Goal: Task Accomplishment & Management: Complete application form

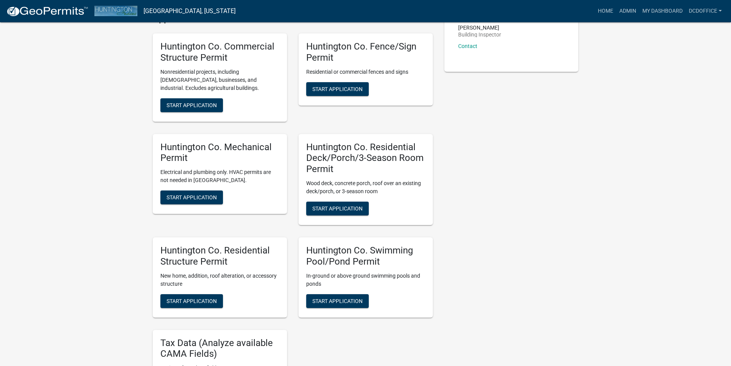
scroll to position [192, 0]
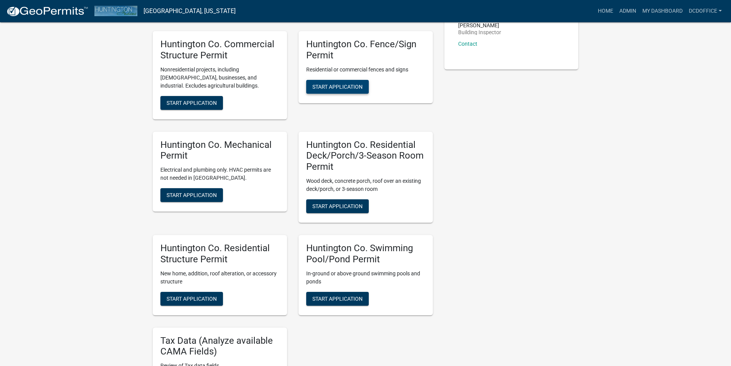
click at [329, 85] on span "Start Application" at bounding box center [338, 86] width 50 height 6
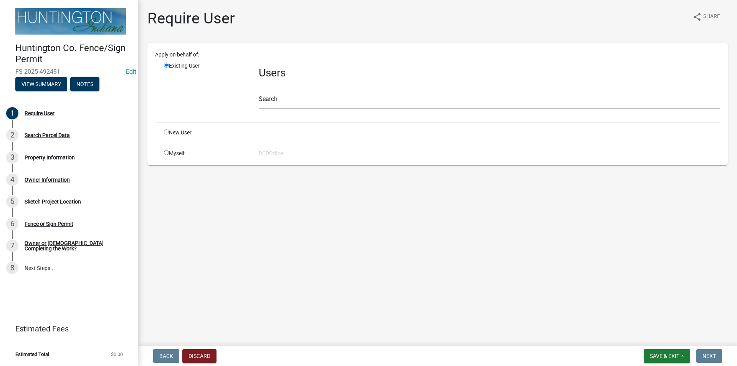
click at [169, 151] on div "Myself" at bounding box center [205, 153] width 95 height 8
click at [166, 154] on input "radio" at bounding box center [166, 152] width 5 height 5
radio input "true"
radio input "false"
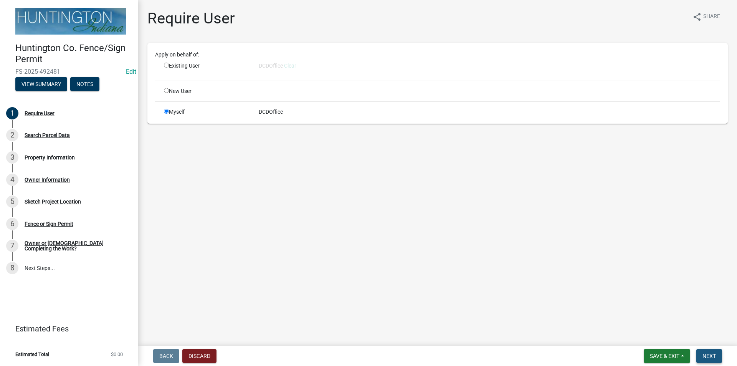
click at [705, 355] on span "Next" at bounding box center [709, 356] width 13 height 6
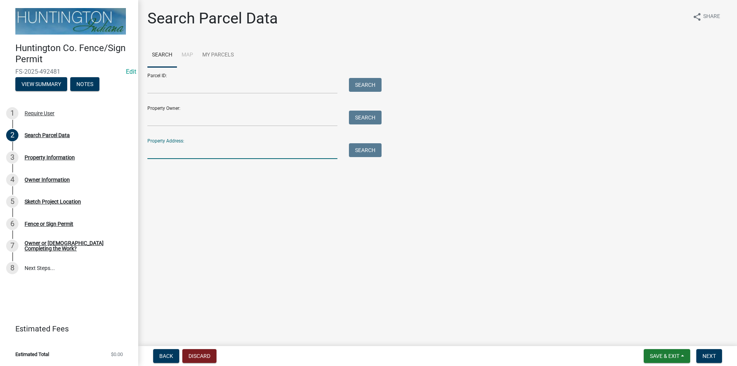
click at [161, 154] on input "Property Address:" at bounding box center [242, 151] width 190 height 16
type input "1"
type input "1919"
click at [369, 147] on button "Search" at bounding box center [365, 150] width 33 height 14
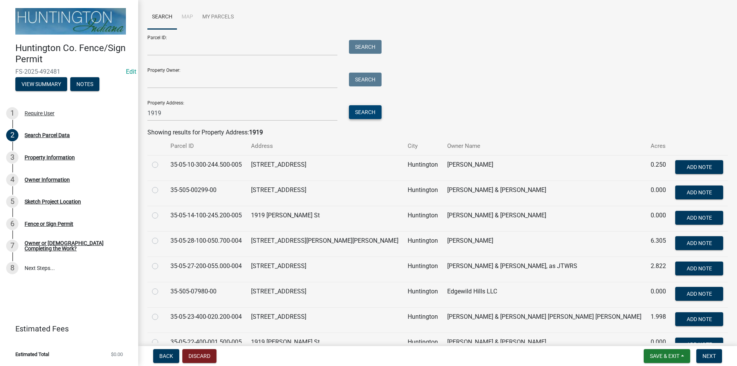
scroll to position [38, 0]
click at [161, 261] on label at bounding box center [161, 261] width 0 height 0
click at [161, 266] on input "radio" at bounding box center [163, 263] width 5 height 5
radio input "true"
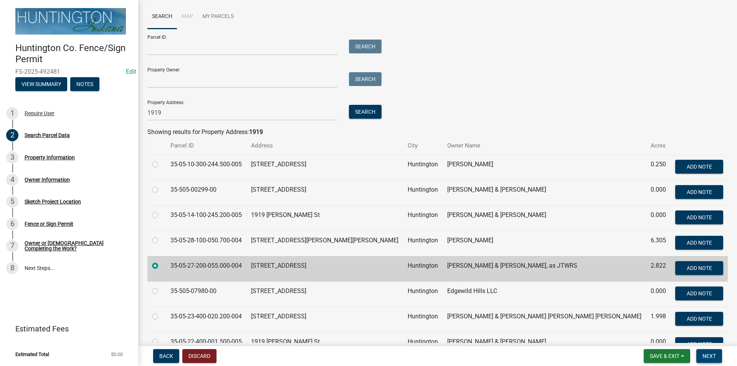
click at [705, 359] on span "Next" at bounding box center [709, 356] width 13 height 6
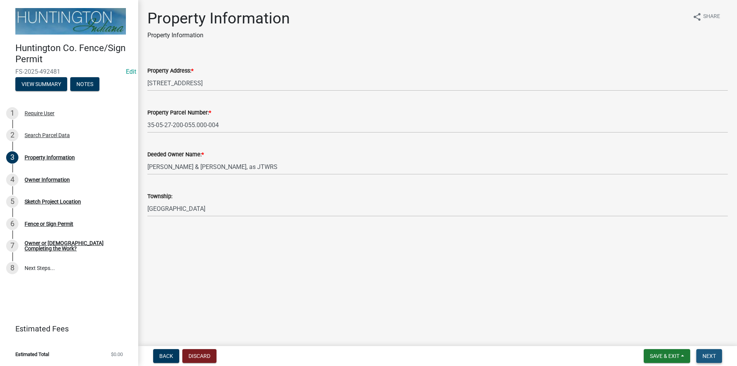
click at [705, 355] on span "Next" at bounding box center [709, 356] width 13 height 6
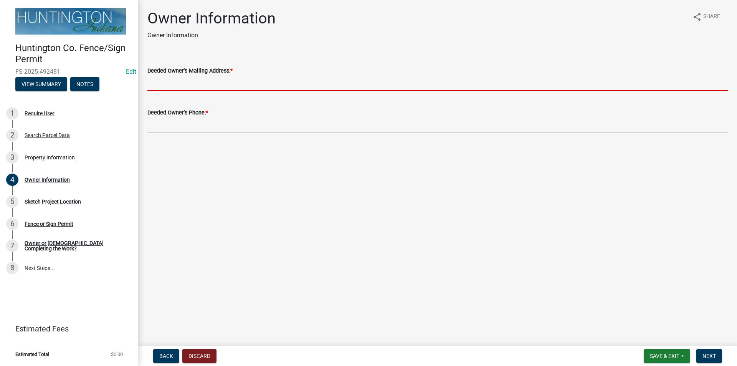
click at [154, 84] on input "Deeded Owner's Mailing Address: *" at bounding box center [437, 83] width 581 height 16
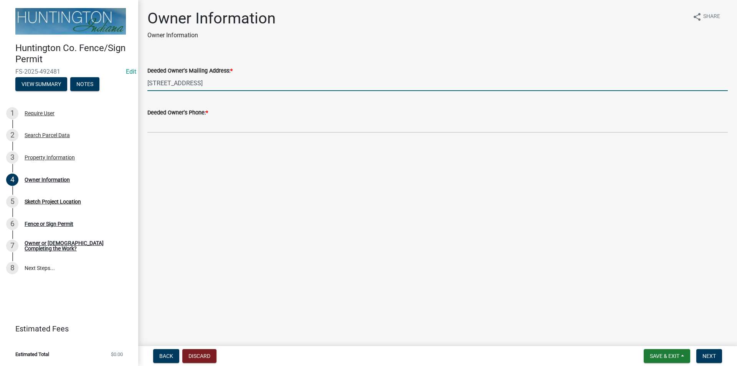
type input "1919 N. Etna Road, Huntington, IN 46750"
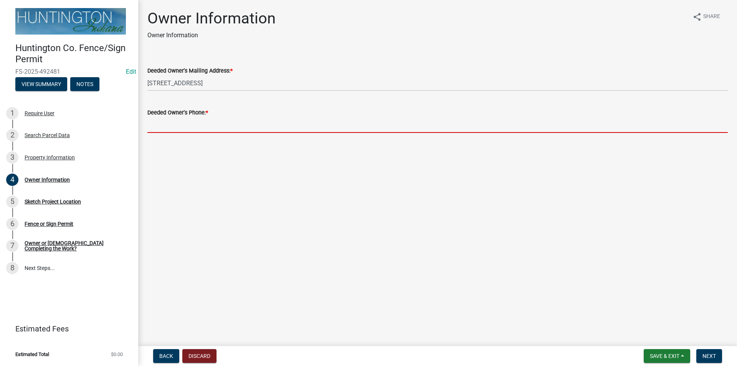
click at [171, 121] on input "Deeded Owner's Phone: *" at bounding box center [437, 125] width 581 height 16
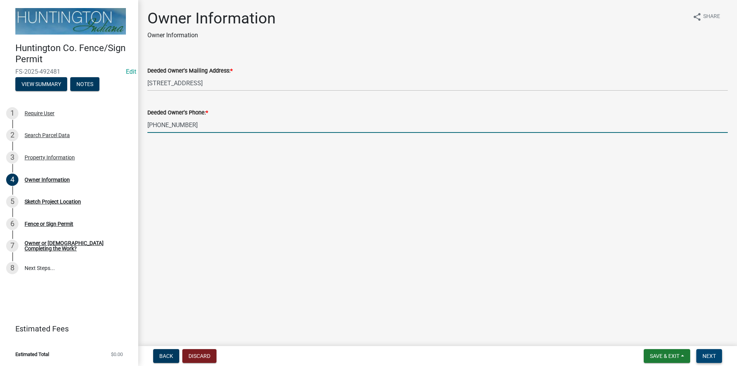
type input "260-366-7496"
click at [704, 356] on span "Next" at bounding box center [709, 356] width 13 height 6
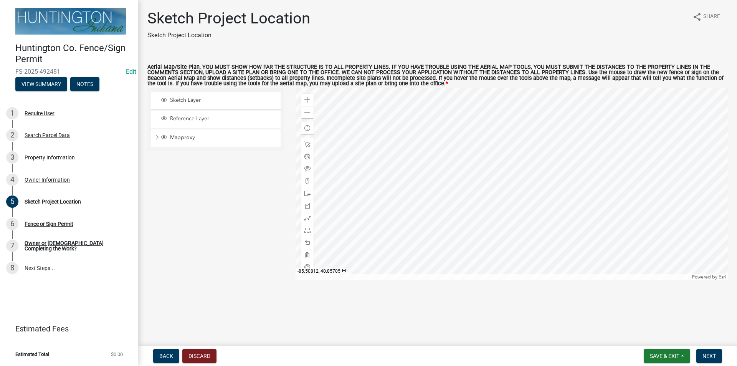
click at [514, 187] on div at bounding box center [512, 184] width 433 height 192
click at [513, 175] on div at bounding box center [512, 184] width 433 height 192
click at [306, 219] on span at bounding box center [307, 218] width 6 height 6
click at [551, 138] on div at bounding box center [512, 184] width 433 height 192
click at [532, 168] on div at bounding box center [512, 184] width 433 height 192
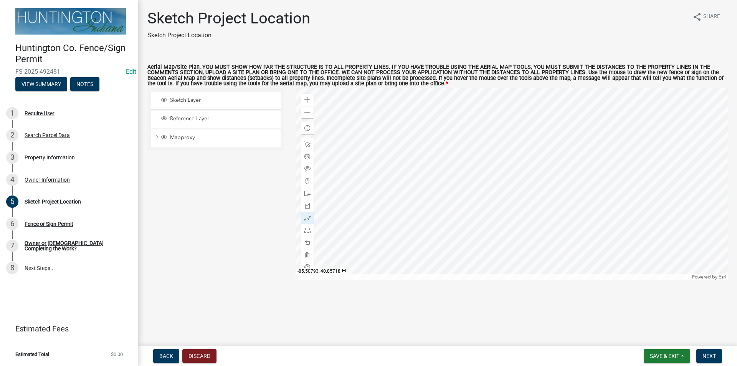
click at [532, 168] on div at bounding box center [512, 184] width 433 height 192
click at [306, 253] on span at bounding box center [307, 255] width 6 height 6
click at [306, 217] on span at bounding box center [307, 218] width 6 height 6
click at [562, 143] on div at bounding box center [512, 184] width 433 height 192
click at [548, 185] on div at bounding box center [512, 184] width 433 height 192
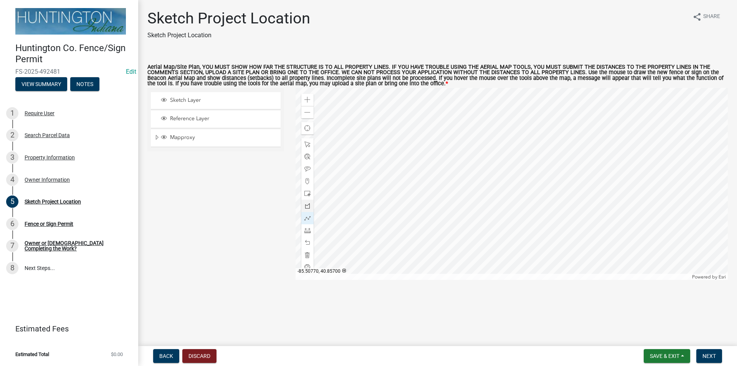
click at [548, 185] on div at bounding box center [512, 184] width 433 height 192
click at [709, 355] on span "Next" at bounding box center [709, 356] width 13 height 6
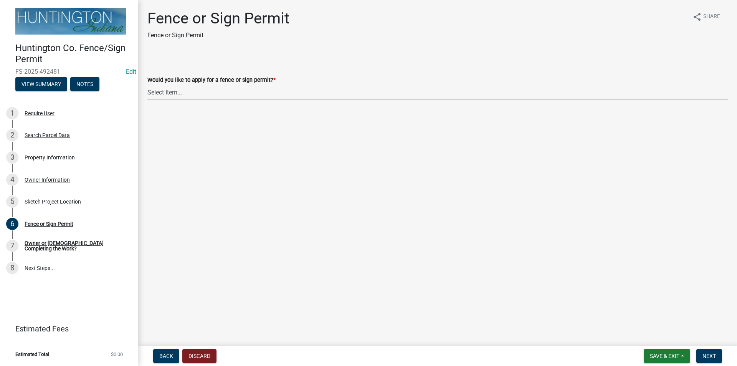
click at [157, 91] on select "Select Item... Fence Sign" at bounding box center [437, 92] width 581 height 16
click at [147, 84] on select "Select Item... Fence Sign" at bounding box center [437, 92] width 581 height 16
select select "a9c35ed9-5995-488d-8904-2a6c8b5b0338"
click at [710, 357] on span "Next" at bounding box center [709, 356] width 13 height 6
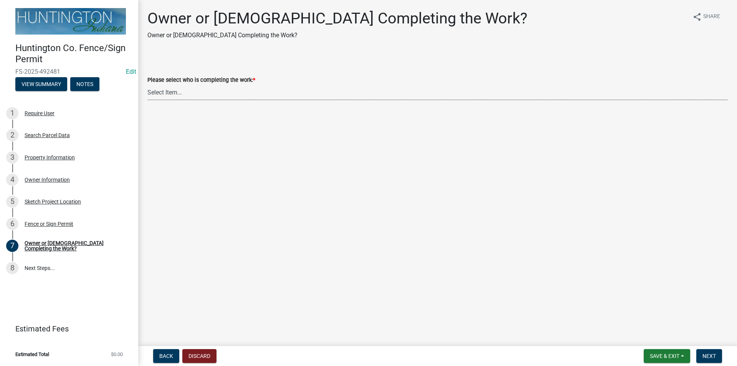
click at [169, 90] on select "Select Item... owner contractor" at bounding box center [437, 92] width 581 height 16
click at [147, 84] on select "Select Item... owner contractor" at bounding box center [437, 92] width 581 height 16
select select "1a8e5afe-e63b-41f3-afaf-b9f0b7329822"
click at [711, 356] on span "Next" at bounding box center [709, 356] width 13 height 6
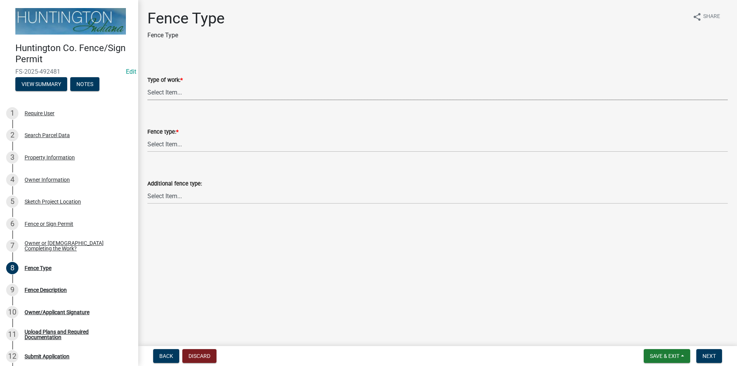
click at [172, 93] on select "Select Item... New Fence Fence Relocation (moving existing fence) Fence Alterat…" at bounding box center [437, 92] width 581 height 16
click at [147, 84] on select "Select Item... New Fence Fence Relocation (moving existing fence) Fence Alterat…" at bounding box center [437, 92] width 581 height 16
select select "312734f7-d704-4007-b4a4-fcd4bcc5f4fb"
click at [165, 147] on select "Select Item... Chain Link (privacy slats: yes) Chain Link (privacy slats: no) P…" at bounding box center [437, 144] width 581 height 16
click at [147, 136] on select "Select Item... Chain Link (privacy slats: yes) Chain Link (privacy slats: no) P…" at bounding box center [437, 144] width 581 height 16
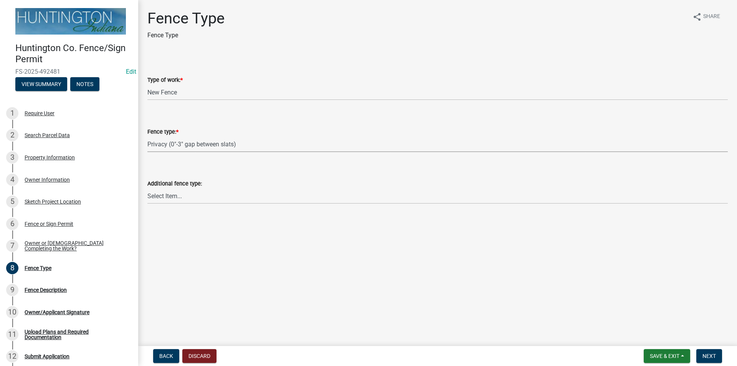
select select "0277db21-1e53-48c4-a446-a91a4a031956"
click at [162, 197] on select "Select Item... Chain Link (privacy slats: yes) Chain Link (privacy slats: no) P…" at bounding box center [437, 196] width 581 height 16
click at [710, 352] on button "Next" at bounding box center [709, 356] width 26 height 14
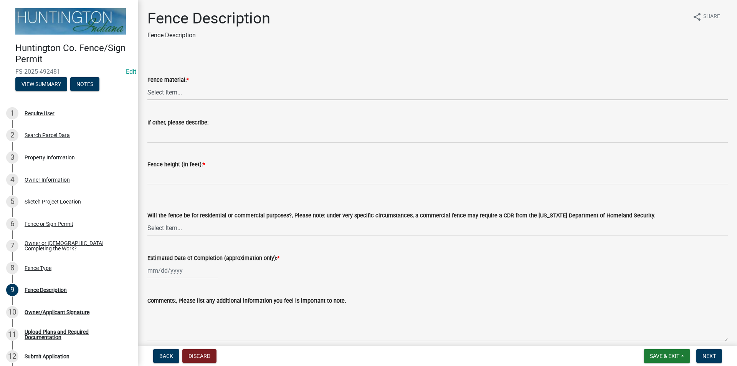
click at [169, 91] on select "Select Item... Wood Metal Vinyl Other" at bounding box center [437, 92] width 581 height 16
click at [147, 84] on select "Select Item... Wood Metal Vinyl Other" at bounding box center [437, 92] width 581 height 16
select select "92cad8a7-fef1-4c45-a053-3ef832006c9b"
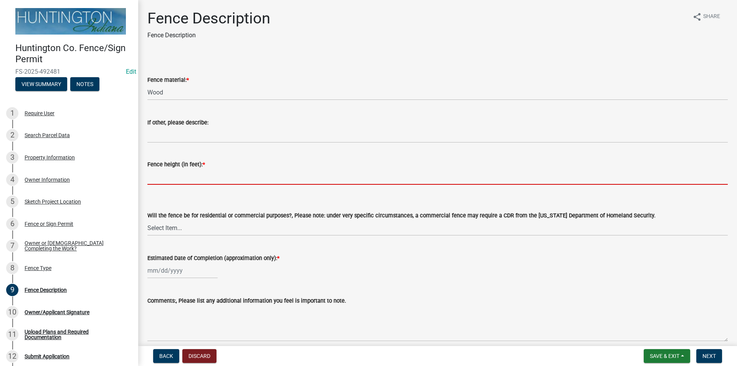
click at [158, 182] on input "Fence height (in feet): *" at bounding box center [437, 177] width 581 height 16
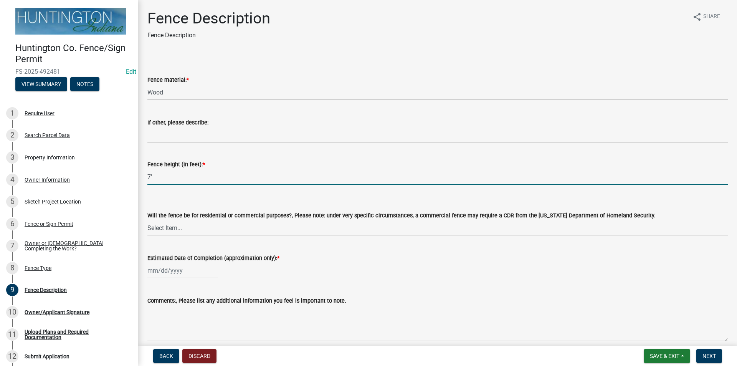
type input "7'"
click at [160, 231] on select "Select Item... Residential Commercial" at bounding box center [437, 228] width 581 height 16
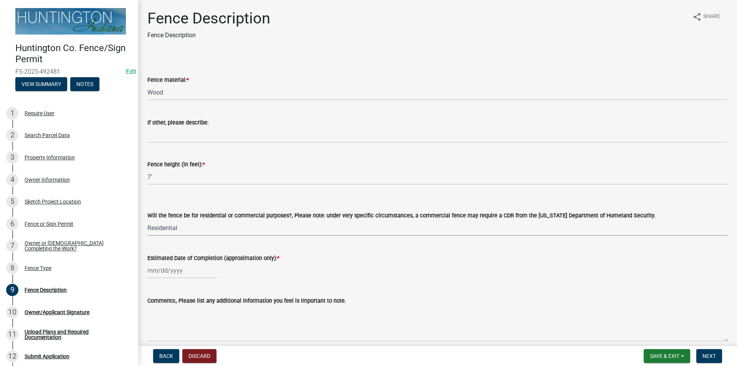
click at [147, 220] on select "Select Item... Residential Commercial" at bounding box center [437, 228] width 581 height 16
select select "bdd76032-f0d7-4bdd-afb1-225c0a0ae34c"
click at [157, 270] on div at bounding box center [182, 271] width 70 height 16
select select "10"
select select "2025"
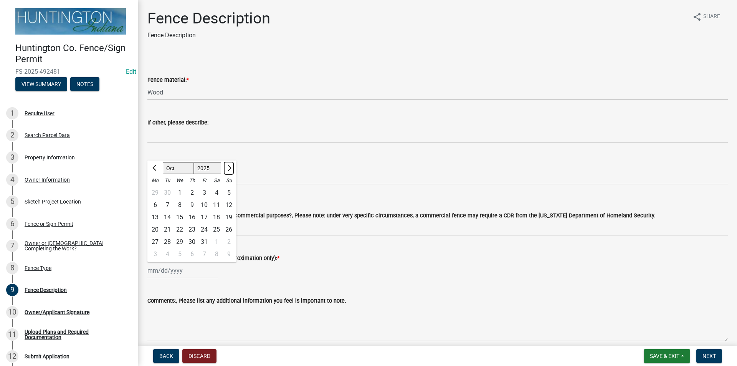
click at [228, 167] on span "Next month" at bounding box center [229, 168] width 6 height 6
select select "11"
click at [216, 190] on div "1" at bounding box center [216, 193] width 12 height 12
type input "11/01/2025"
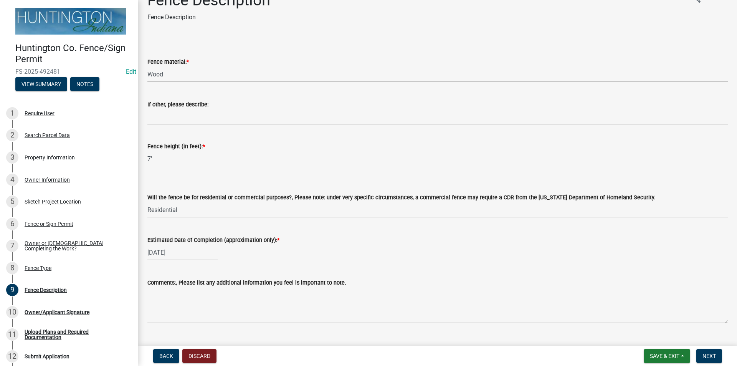
scroll to position [35, 0]
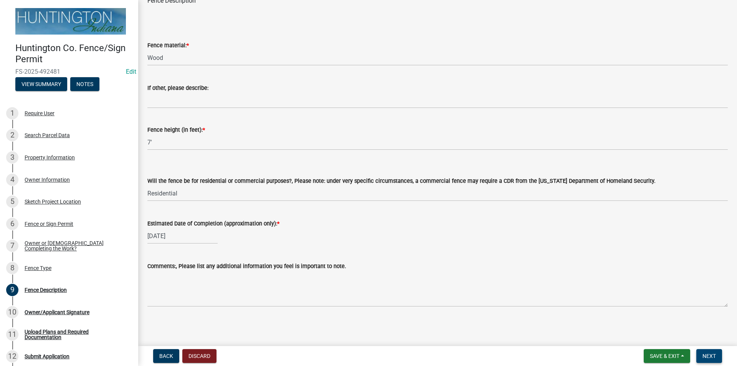
click at [710, 355] on span "Next" at bounding box center [709, 356] width 13 height 6
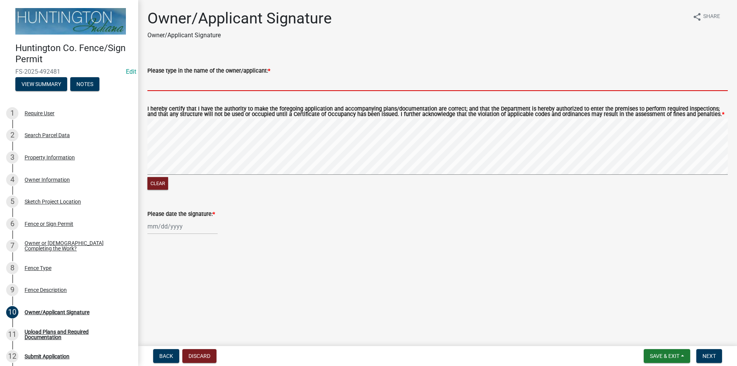
click at [159, 82] on input "Please type in the name of the owner/applicant: *" at bounding box center [437, 83] width 581 height 16
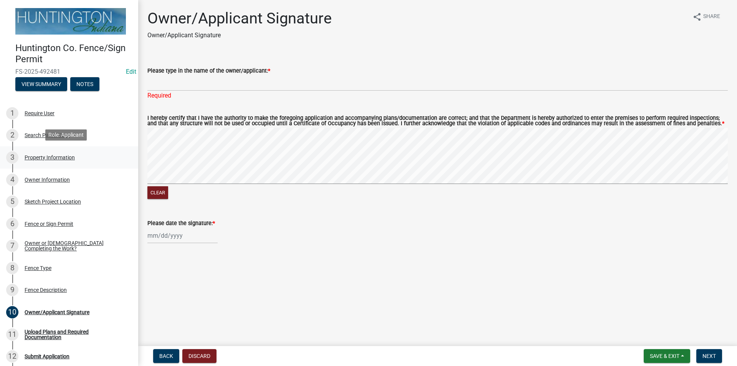
click at [40, 155] on div "Property Information" at bounding box center [50, 157] width 50 height 5
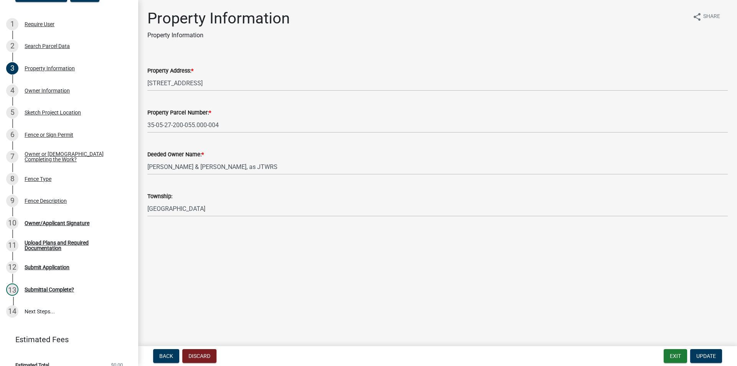
scroll to position [99, 0]
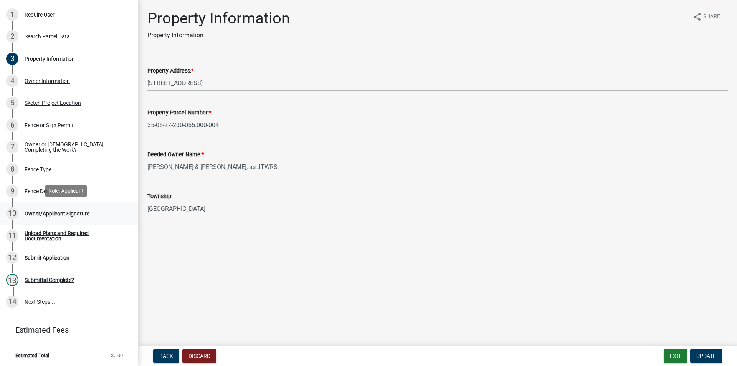
click at [56, 212] on div "Owner/Applicant Signature" at bounding box center [57, 213] width 65 height 5
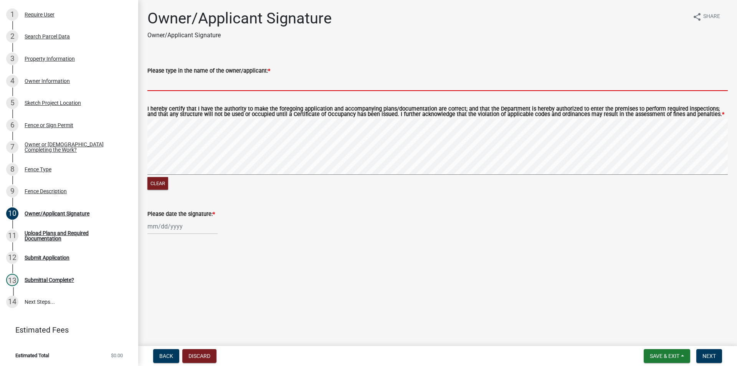
click at [184, 86] on input "Please type in the name of the owner/applicant: *" at bounding box center [437, 83] width 581 height 16
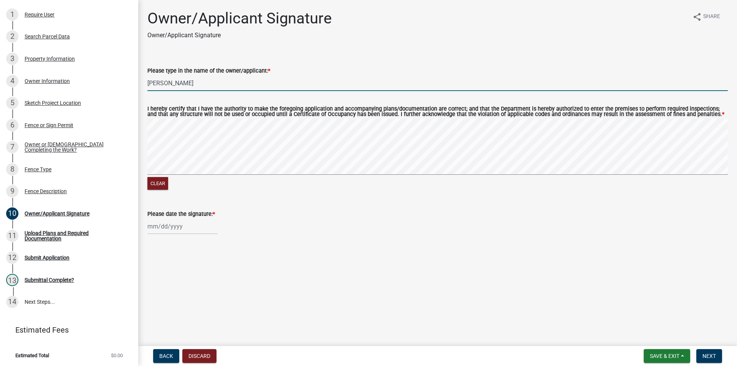
type input "Thomas Hoffman"
click at [164, 228] on div at bounding box center [182, 226] width 70 height 16
select select "10"
select select "2025"
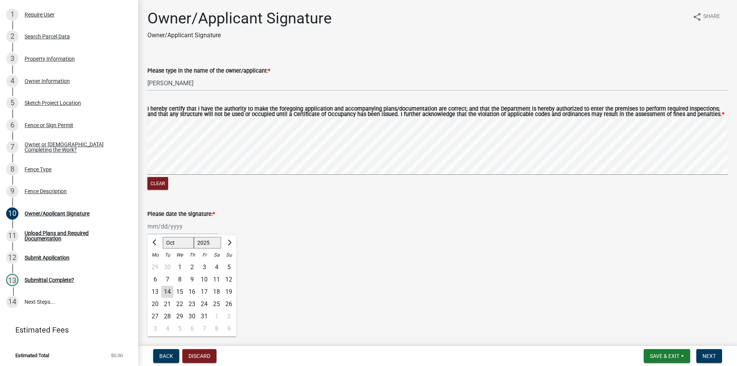
click at [167, 291] on div "14" at bounding box center [167, 292] width 12 height 12
type input "[DATE]"
click at [706, 357] on span "Next" at bounding box center [709, 356] width 13 height 6
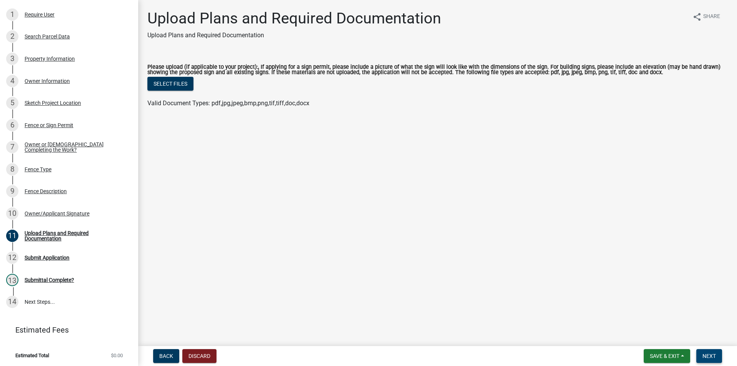
click at [697, 354] on button "Next" at bounding box center [709, 356] width 26 height 14
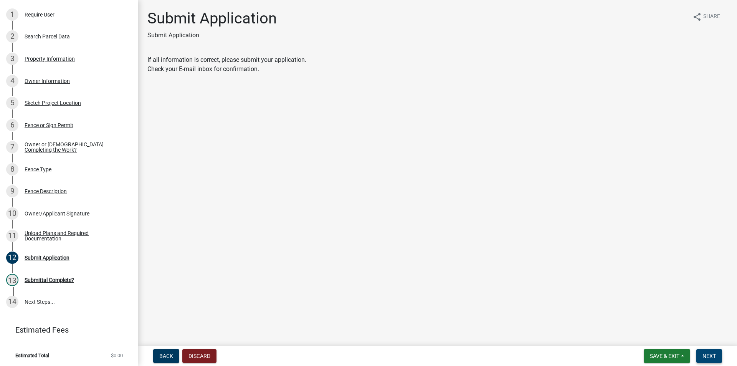
click at [702, 354] on button "Next" at bounding box center [709, 356] width 26 height 14
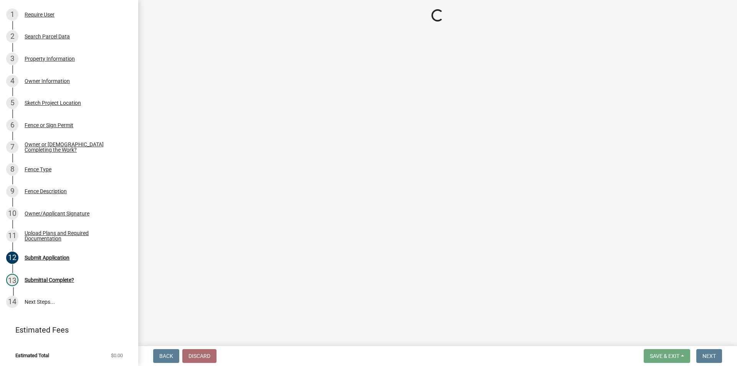
scroll to position [114, 0]
